Goal: Task Accomplishment & Management: Use online tool/utility

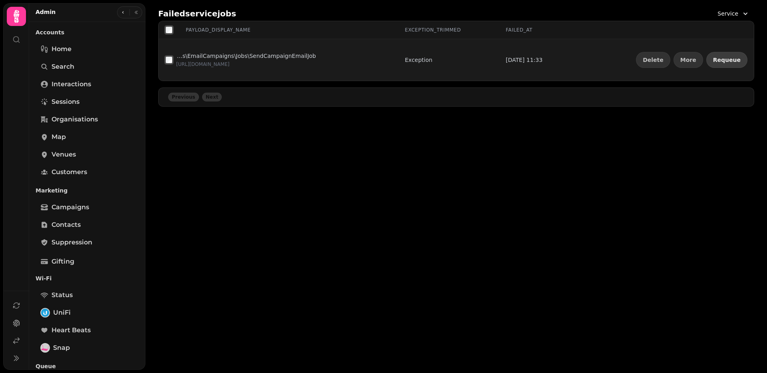
click at [727, 62] on span "Requeue" at bounding box center [727, 60] width 28 height 6
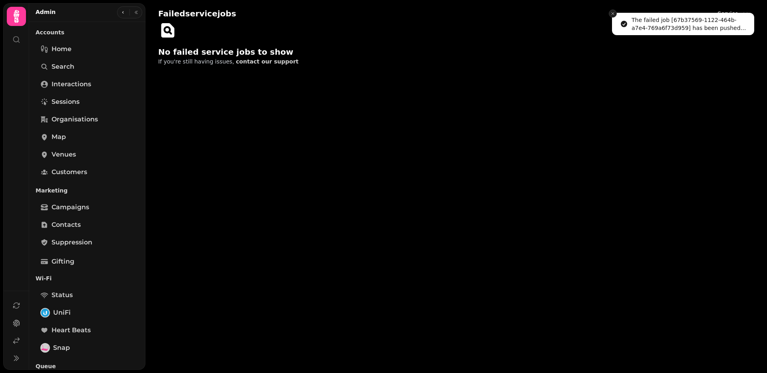
click at [612, 14] on icon "Close toast" at bounding box center [613, 13] width 5 height 5
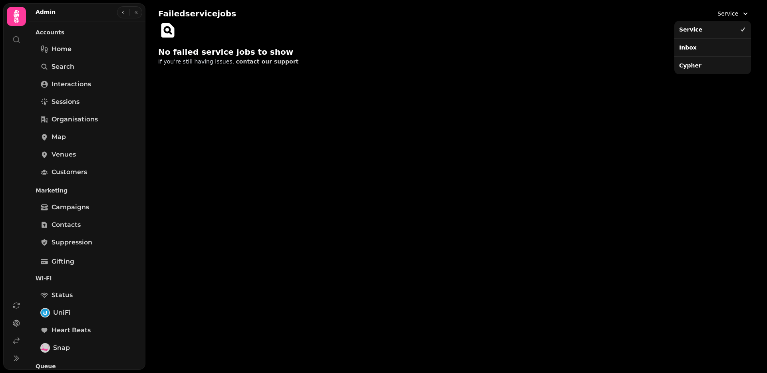
click at [729, 12] on span "Service" at bounding box center [728, 14] width 21 height 8
drag, startPoint x: 704, startPoint y: 46, endPoint x: 709, endPoint y: 41, distance: 7.9
click at [704, 46] on div "Inbox" at bounding box center [713, 47] width 74 height 14
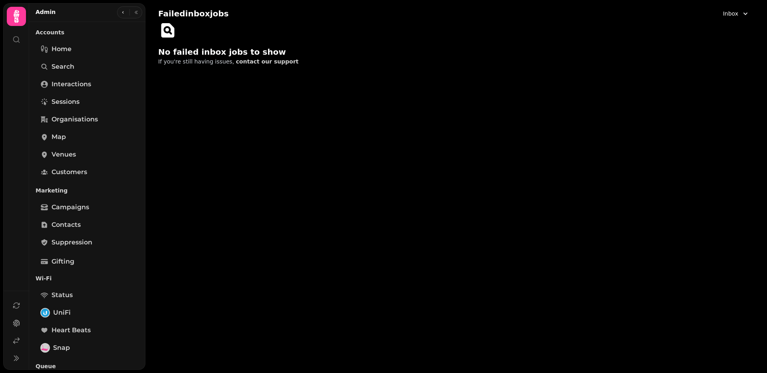
click at [733, 14] on span "Inbox" at bounding box center [730, 14] width 15 height 8
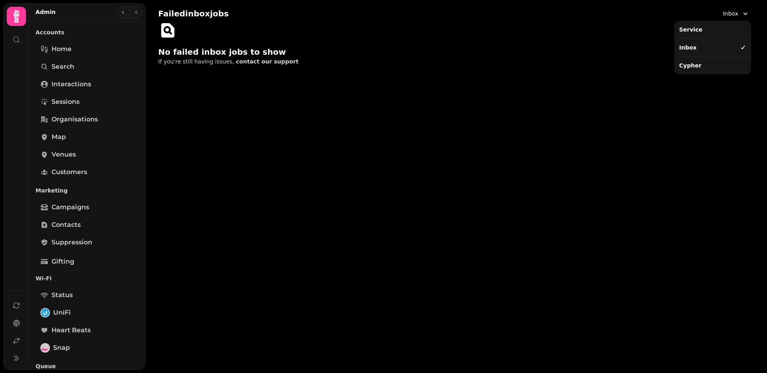
click at [689, 65] on div "Cypher" at bounding box center [713, 65] width 74 height 14
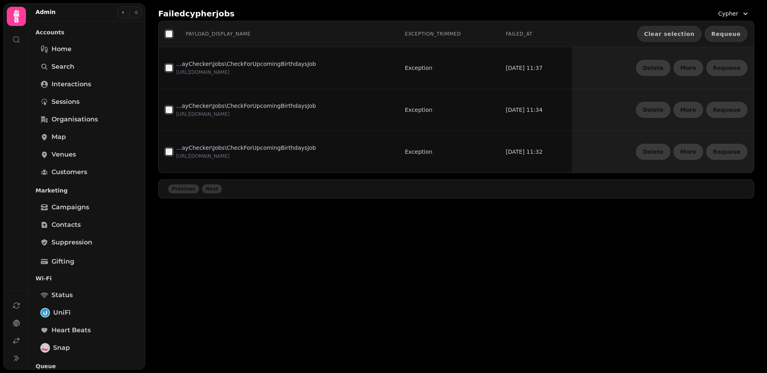
click at [753, 35] on th "Clear selection Requeue" at bounding box center [663, 34] width 182 height 26
click at [743, 34] on button "Requeue" at bounding box center [726, 34] width 43 height 16
